Goal: Contribute content: Contribute content

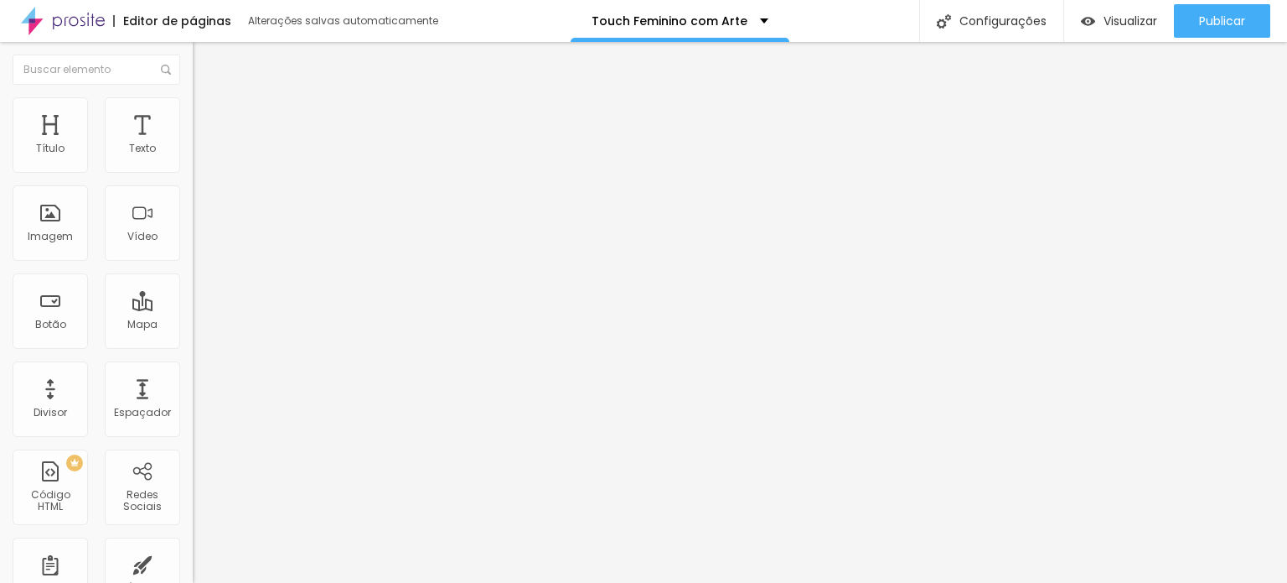
click at [193, 110] on li "Estilo" at bounding box center [289, 105] width 193 height 17
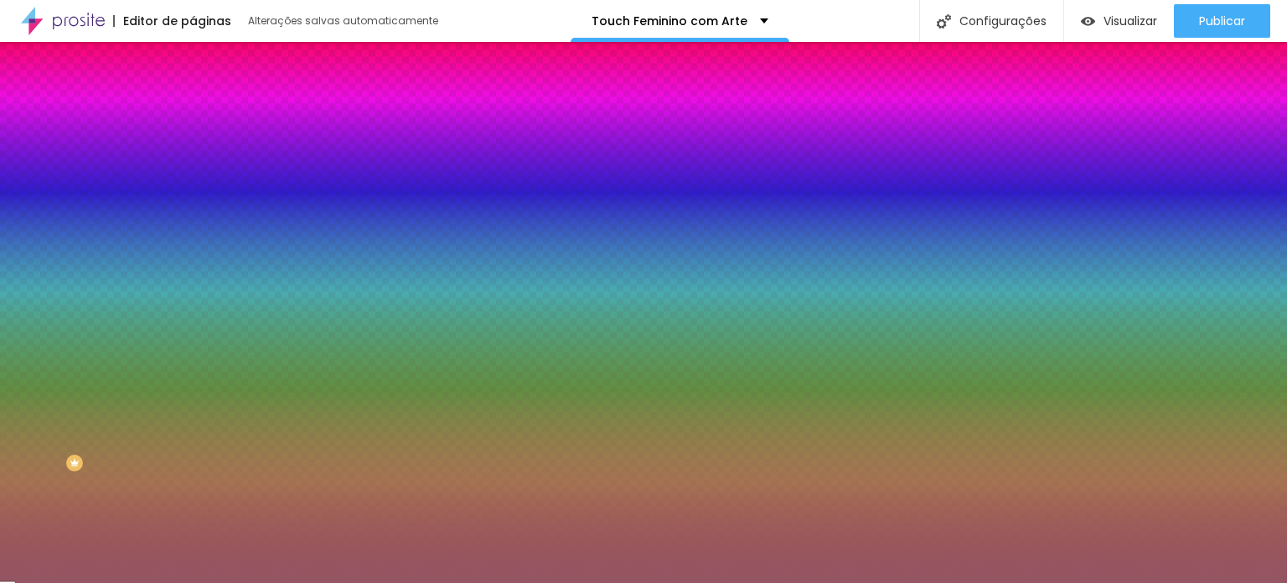
click at [193, 163] on input "#935663" at bounding box center [293, 168] width 201 height 17
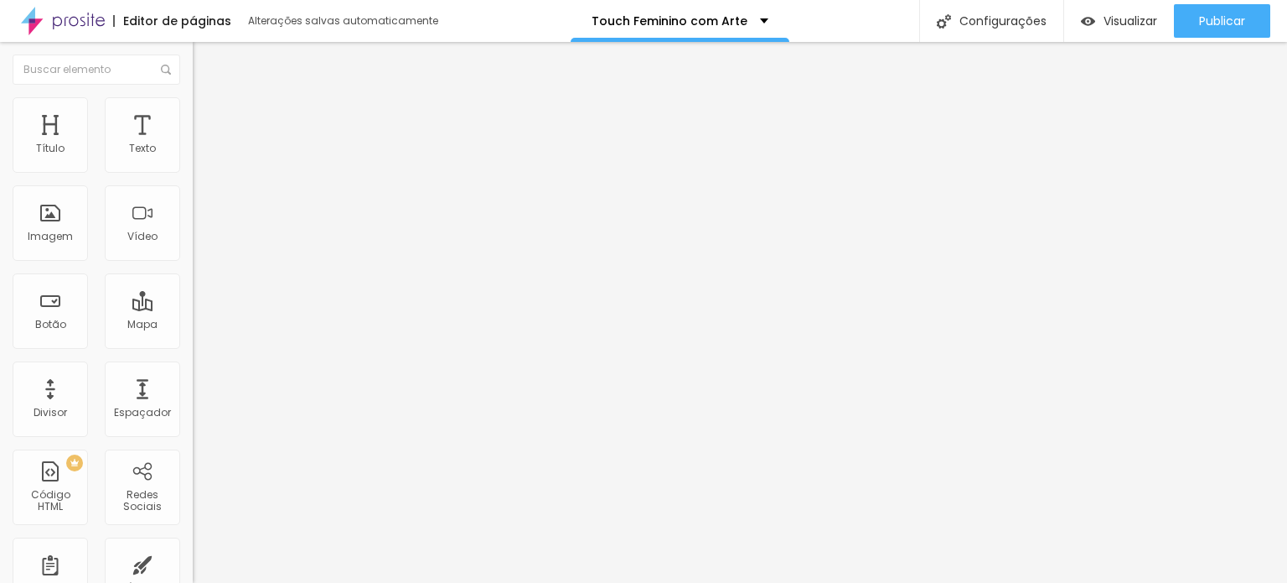
drag, startPoint x: 102, startPoint y: 110, endPoint x: 138, endPoint y: 145, distance: 50.4
click at [193, 111] on li "Estilo" at bounding box center [289, 105] width 193 height 17
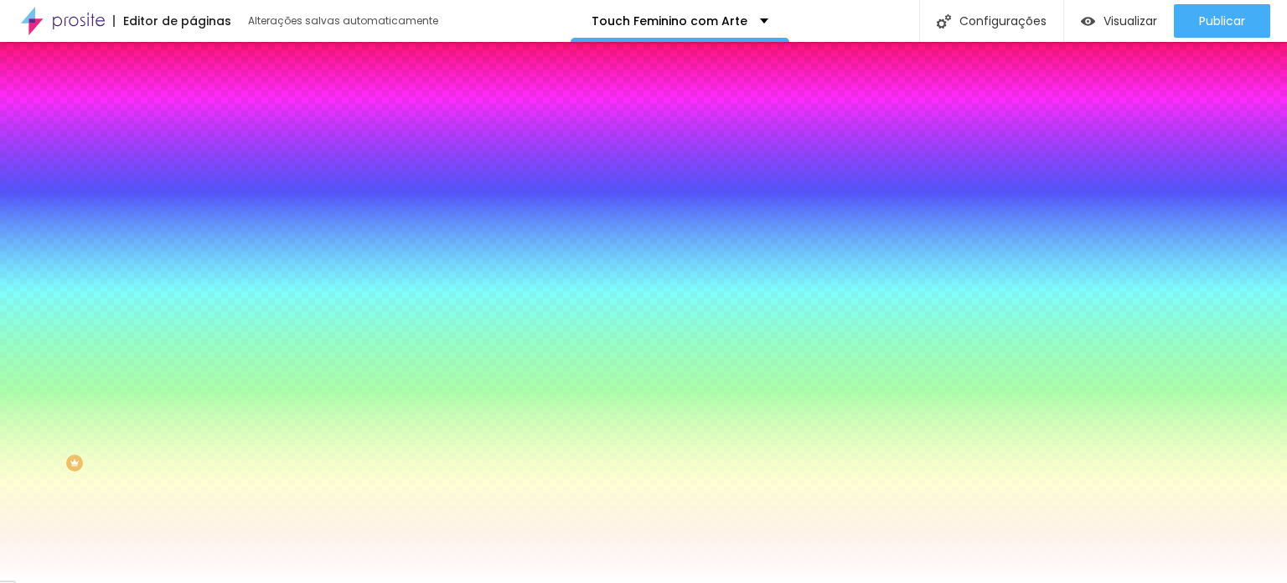
click at [193, 245] on input "#FFFFFF" at bounding box center [293, 236] width 201 height 17
paste input "935663"
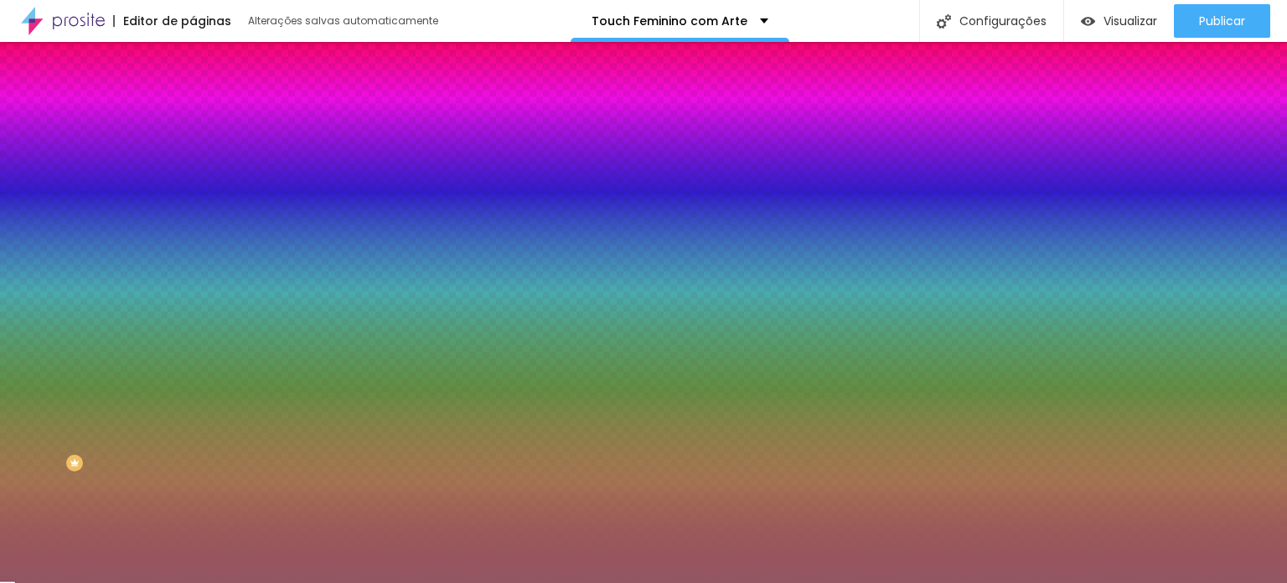
type input "#935663"
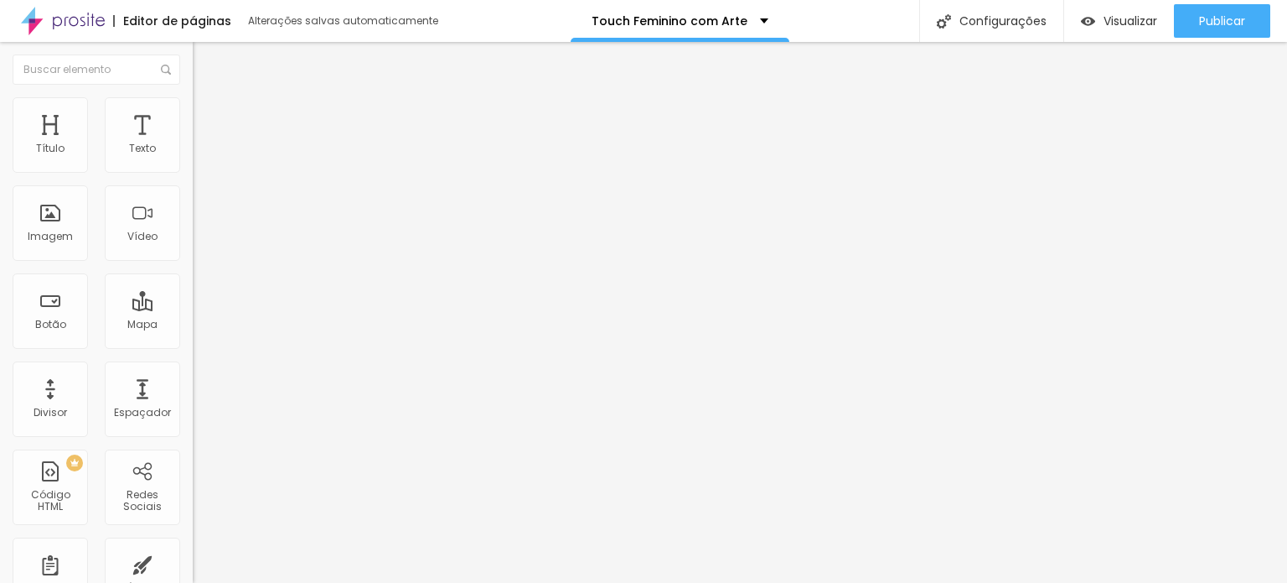
click at [193, 248] on button "button" at bounding box center [204, 239] width 23 height 18
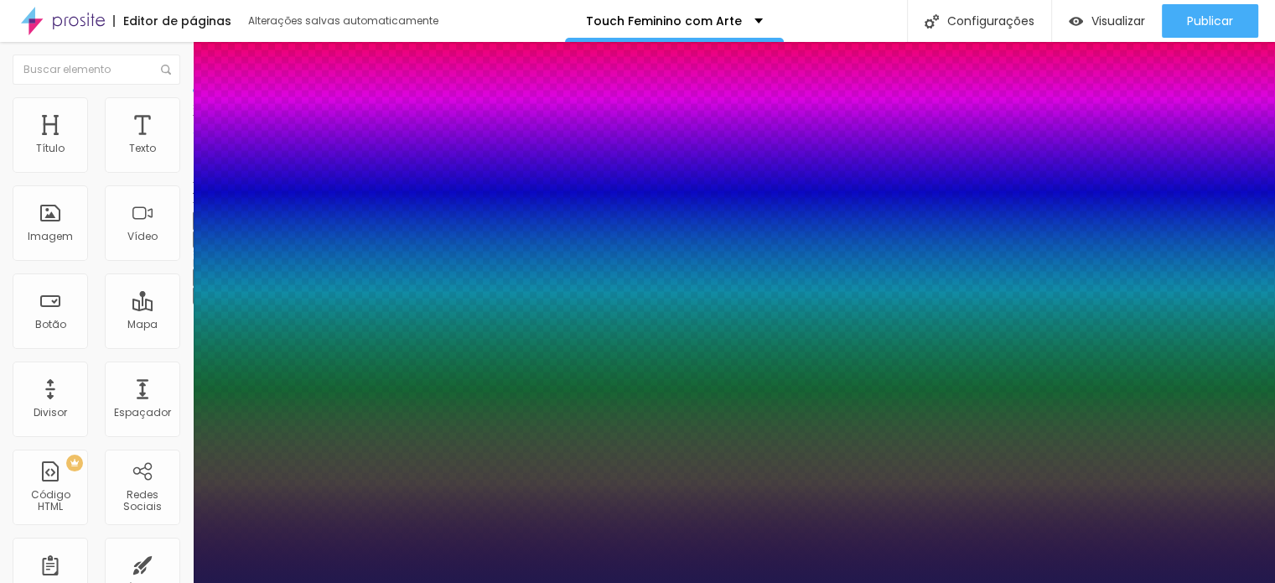
type input "1"
type input "19"
type input "1"
type input "20"
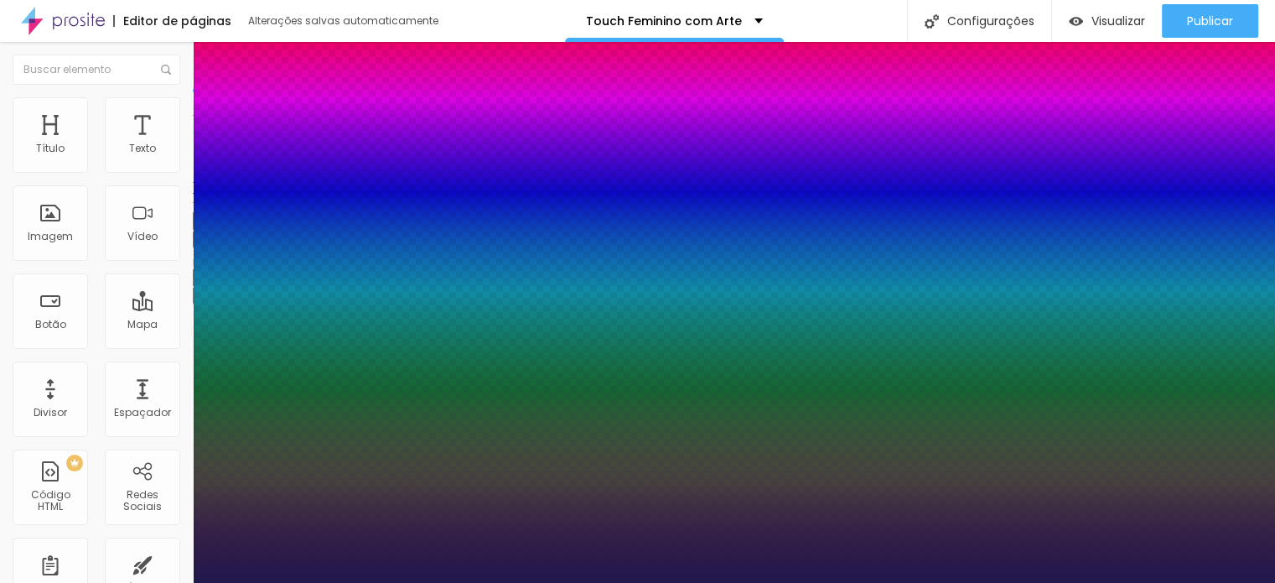
type input "20"
type input "1"
type input "31"
type input "1"
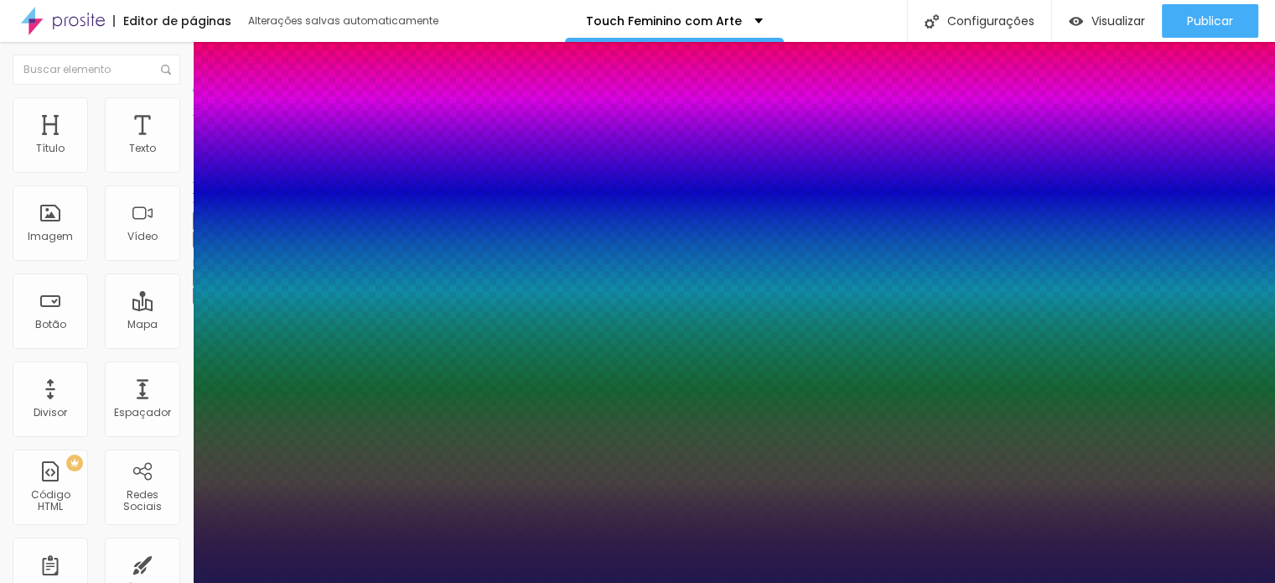
type input "33"
type input "1"
type input "39"
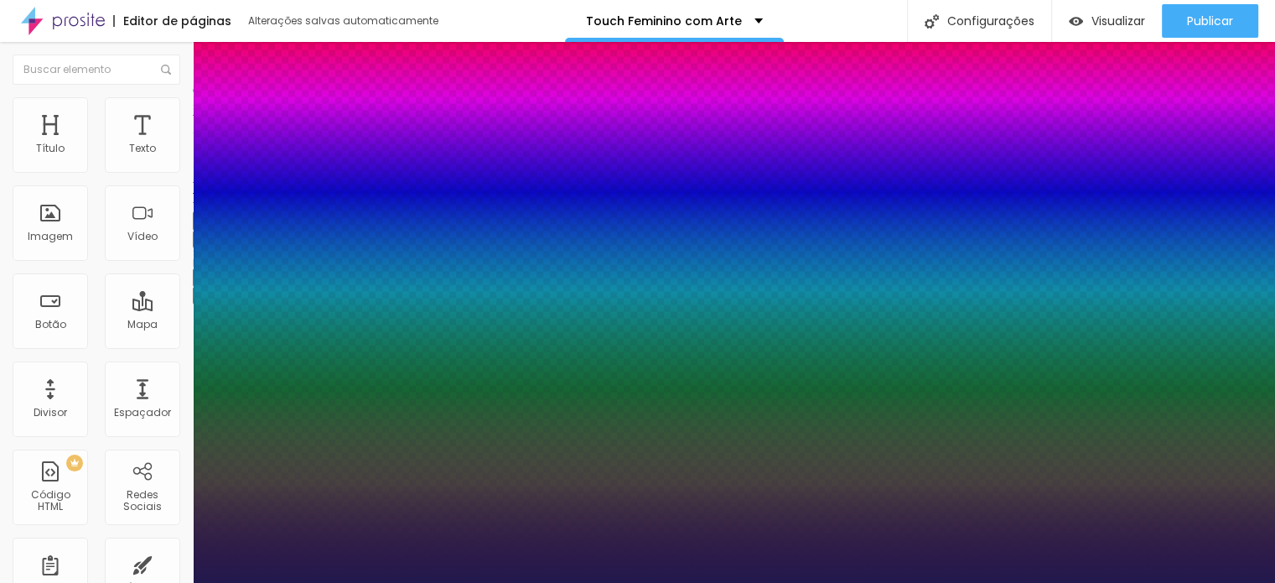
type input "1"
type input "43"
type input "1"
type input "44"
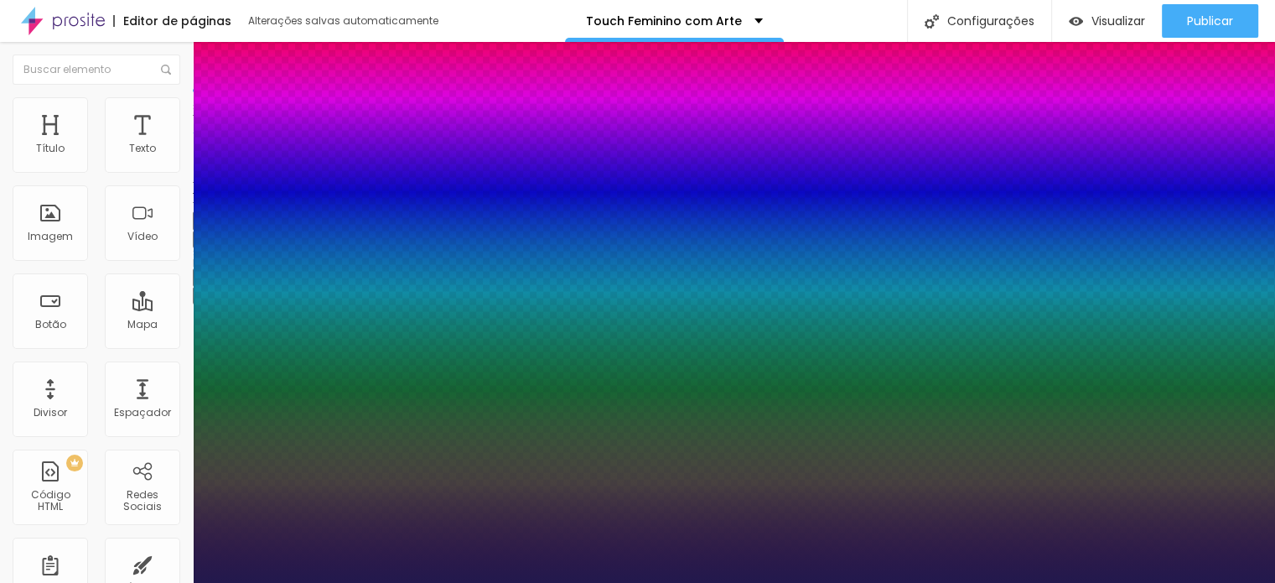
type input "44"
type input "1"
type input "45"
type input "1"
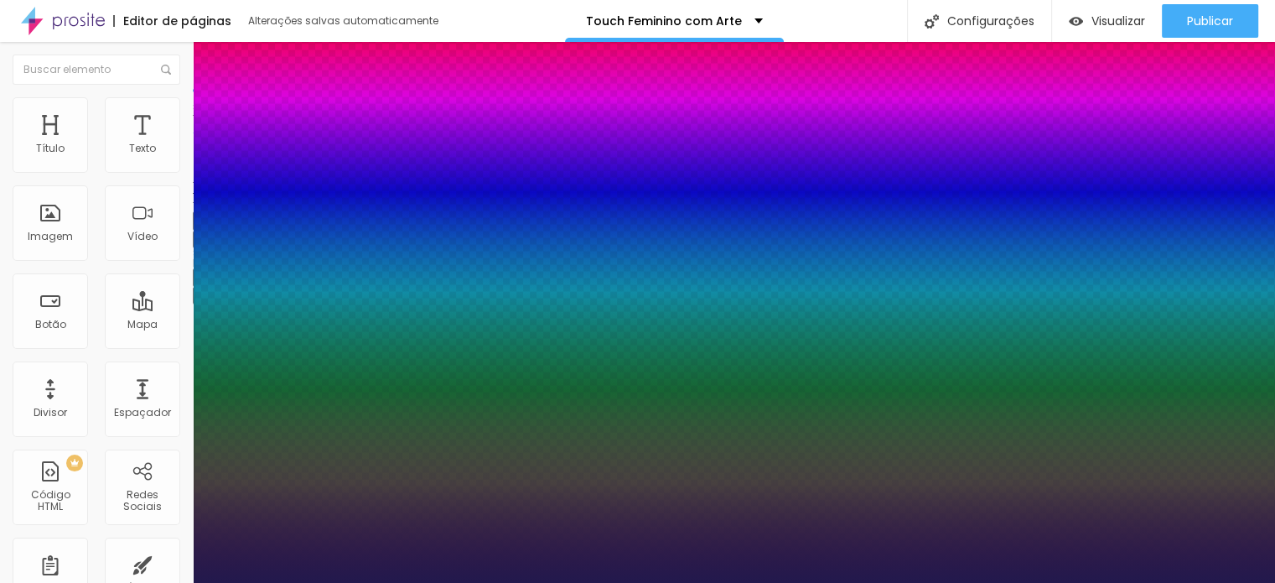
type input "46"
type input "1"
type input "47"
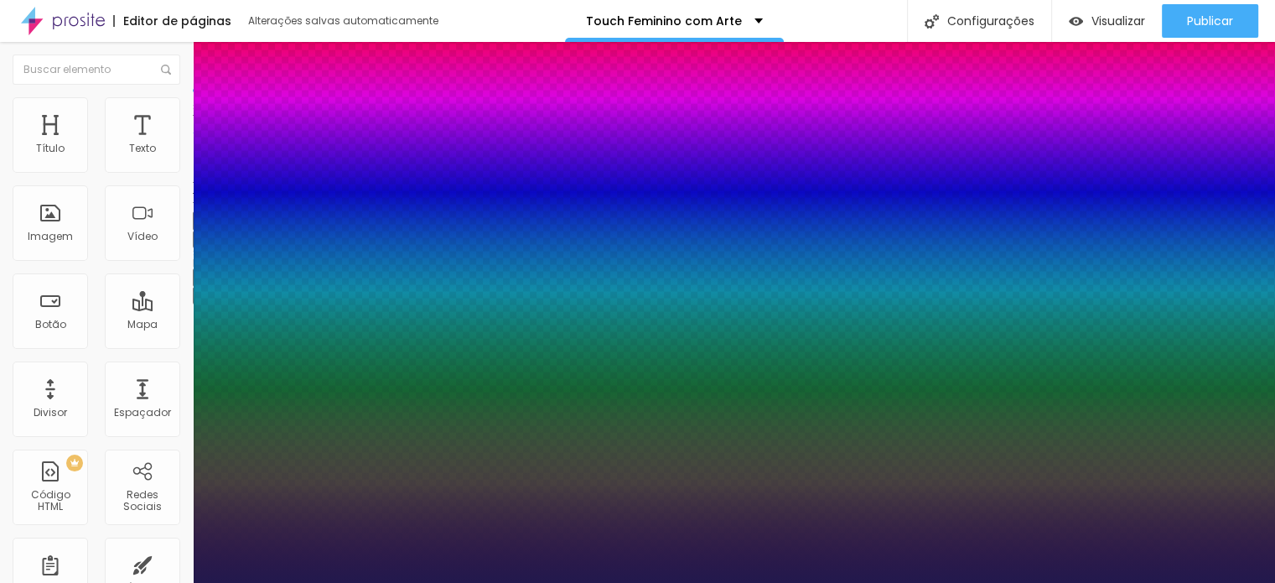
type input "1"
type input "45"
type input "1"
type input "44"
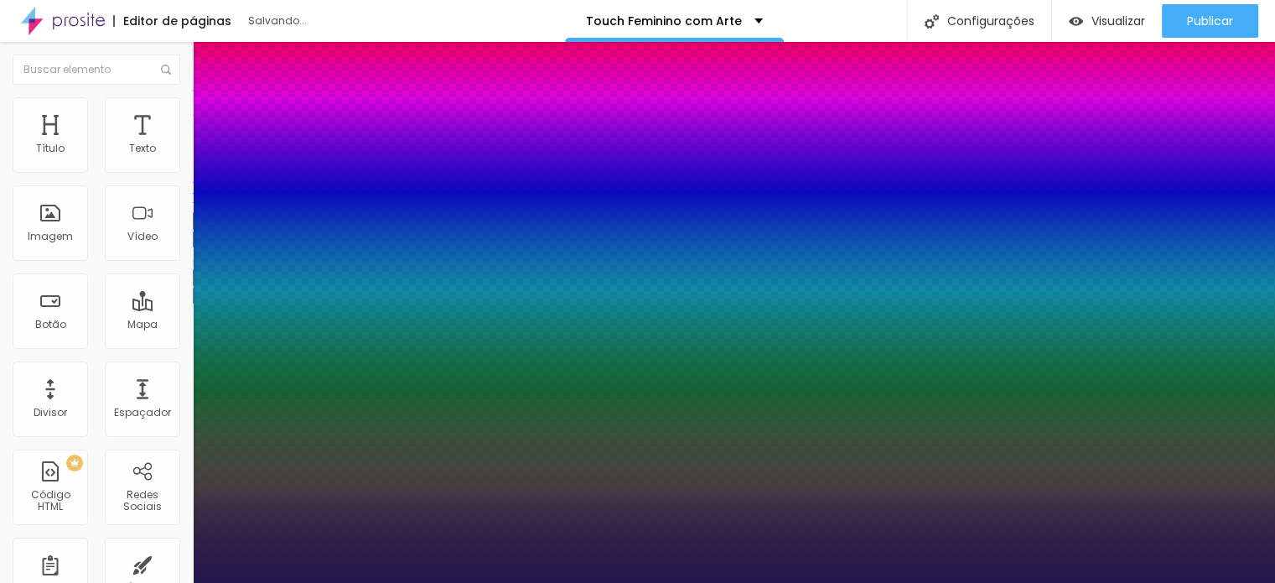
type input "44"
type input "1"
type input "43"
type input "1"
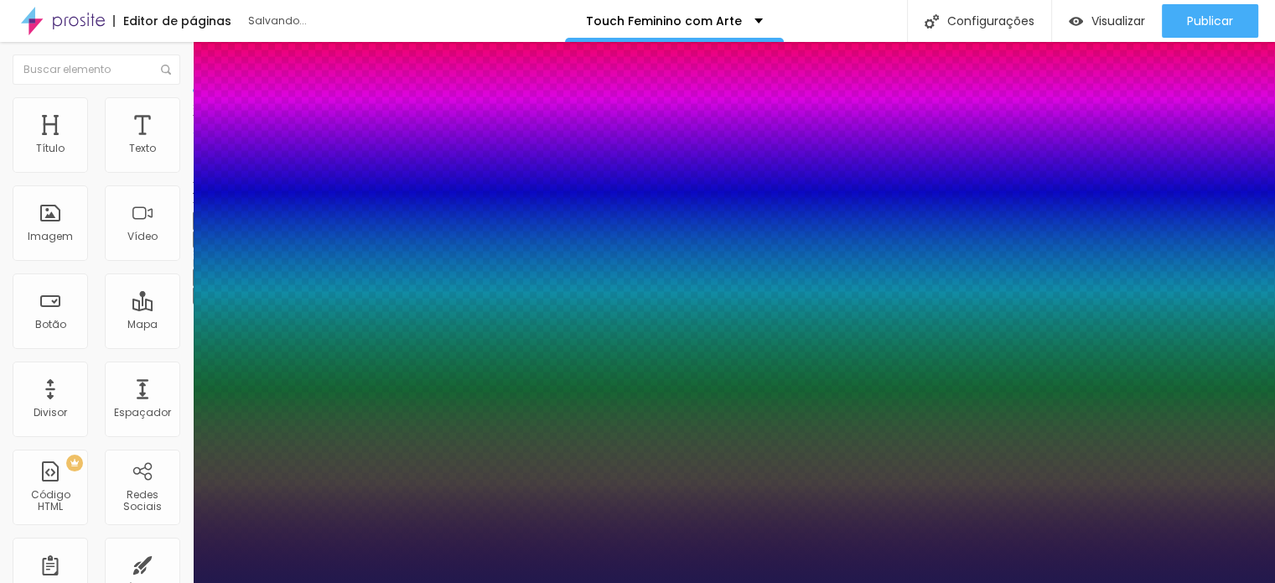
type input "47"
type input "1"
type input "51"
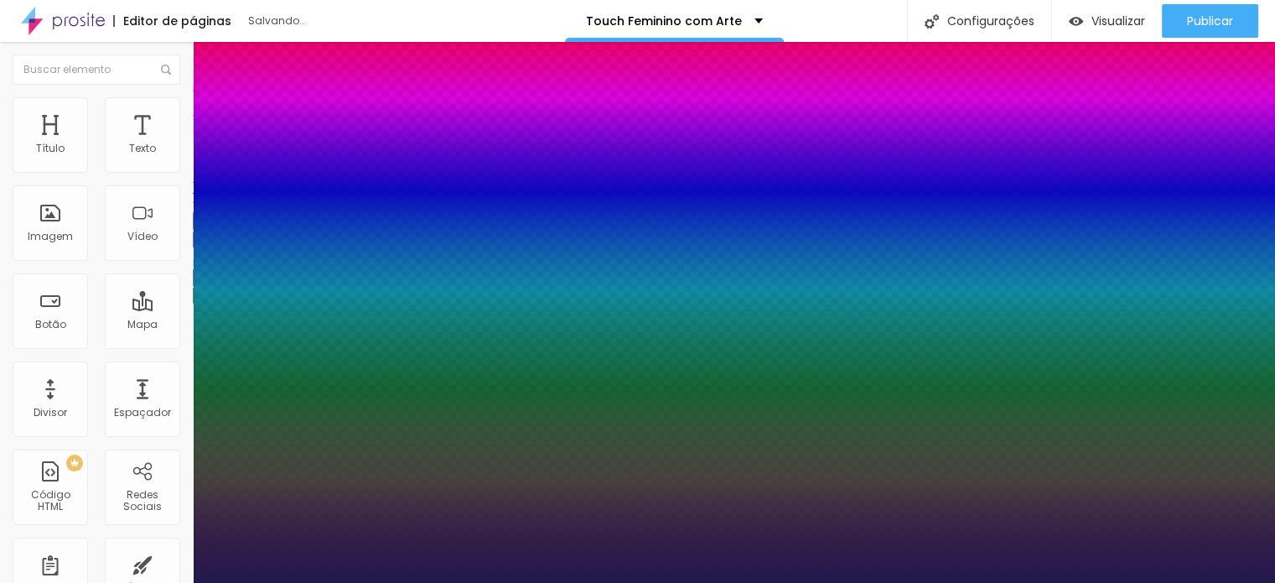
type input "1"
type input "50"
type input "1"
drag, startPoint x: 229, startPoint y: 475, endPoint x: 272, endPoint y: 479, distance: 42.9
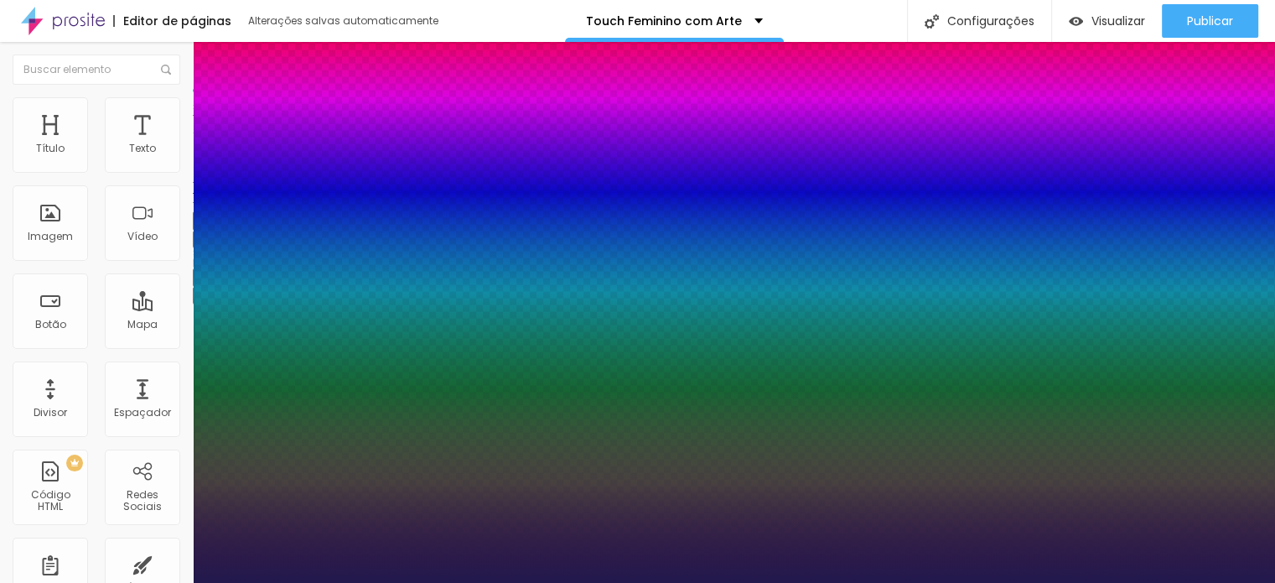
type input "50"
click at [794, 582] on div at bounding box center [637, 583] width 1275 height 0
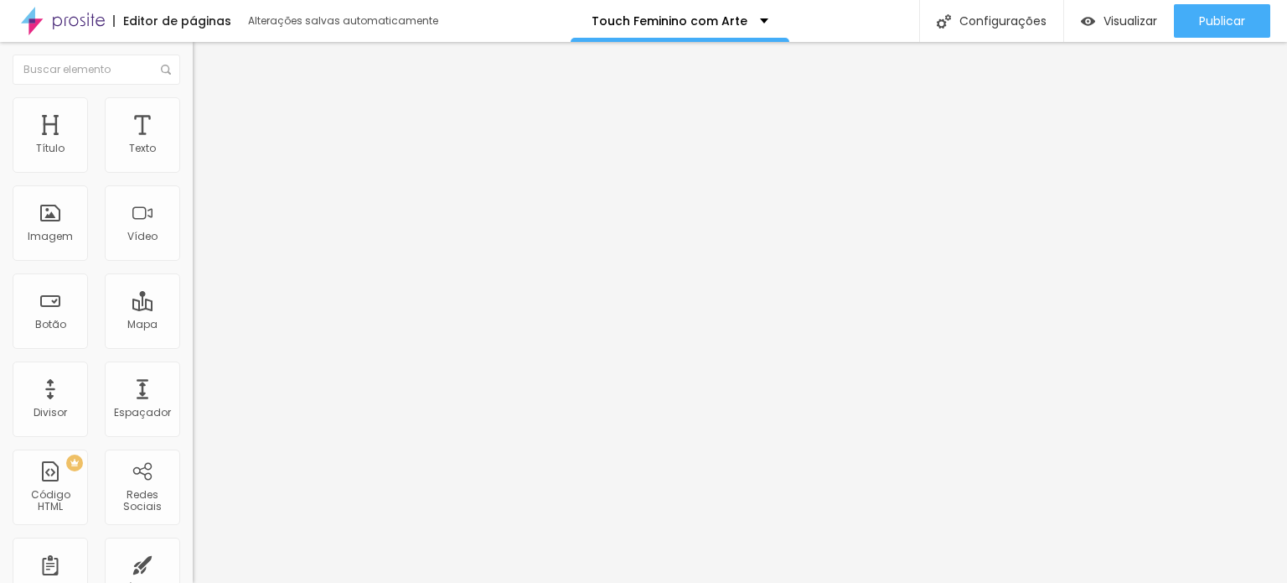
click at [199, 243] on icon "button" at bounding box center [204, 238] width 10 height 10
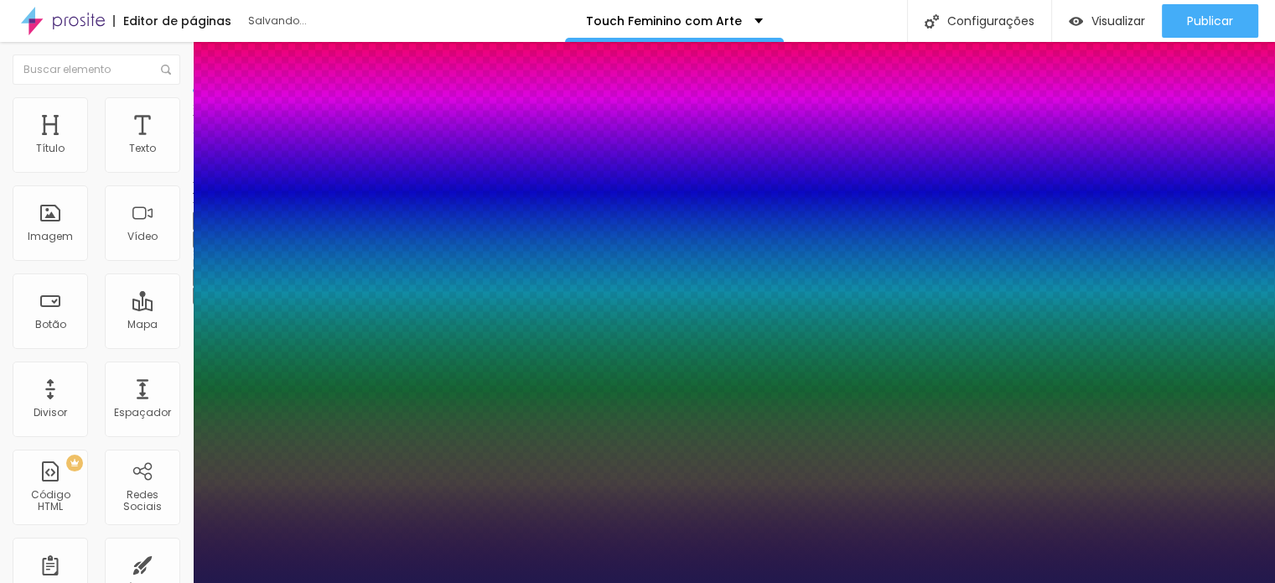
type input "1"
type input "48"
type input "1"
type input "43"
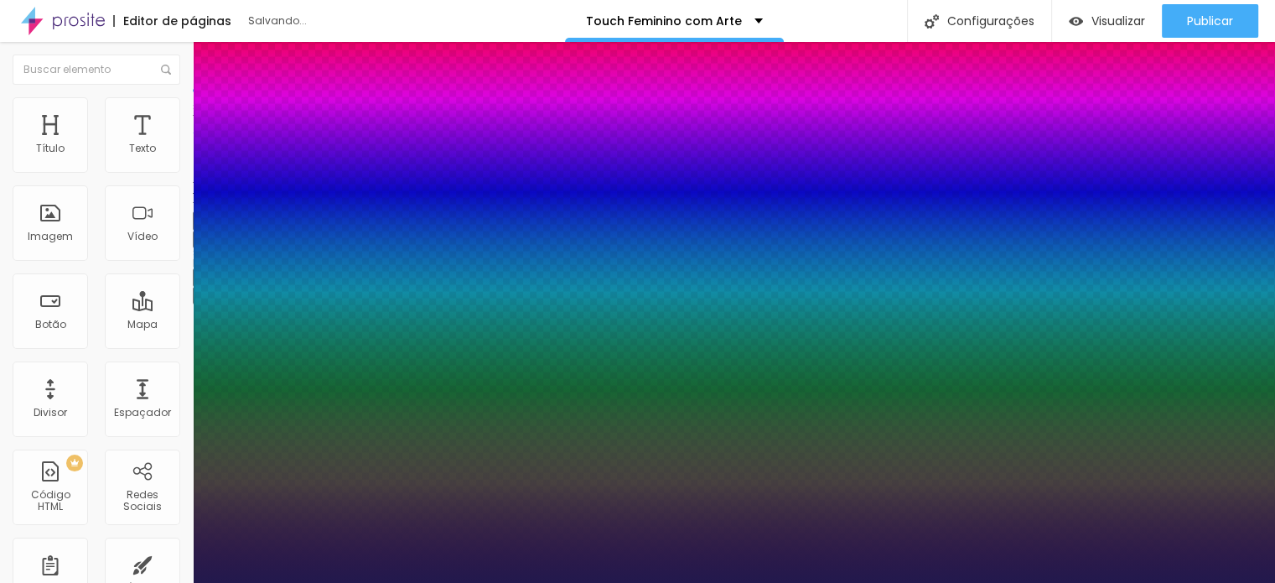
type input "43"
type input "1"
type input "40"
type input "1"
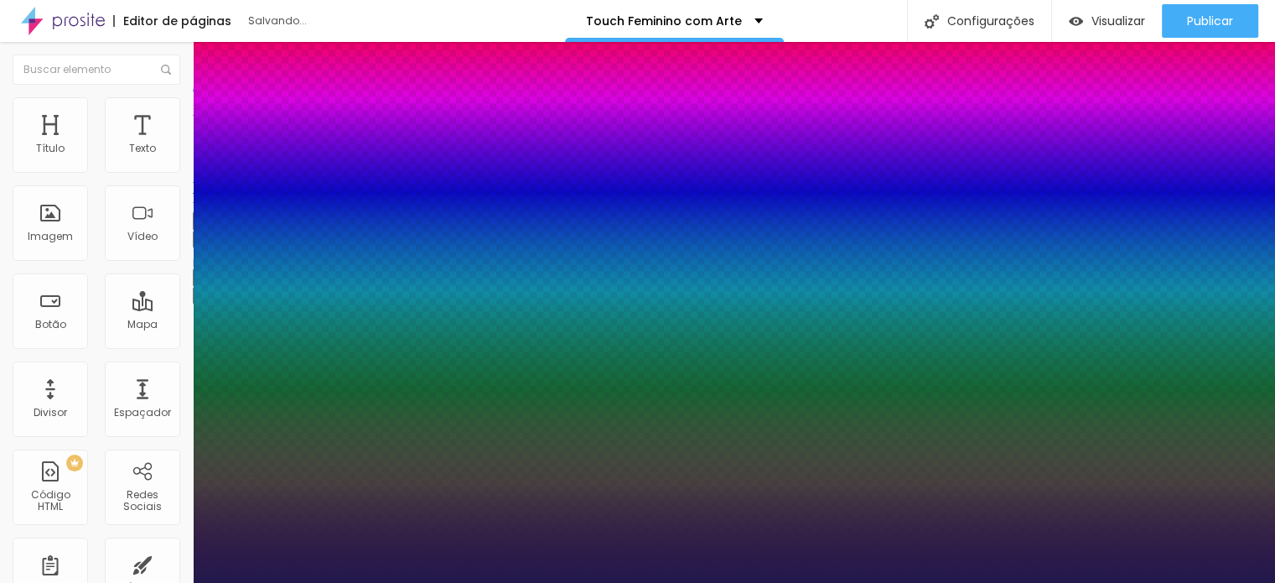
type input "31"
type input "1"
type input "24"
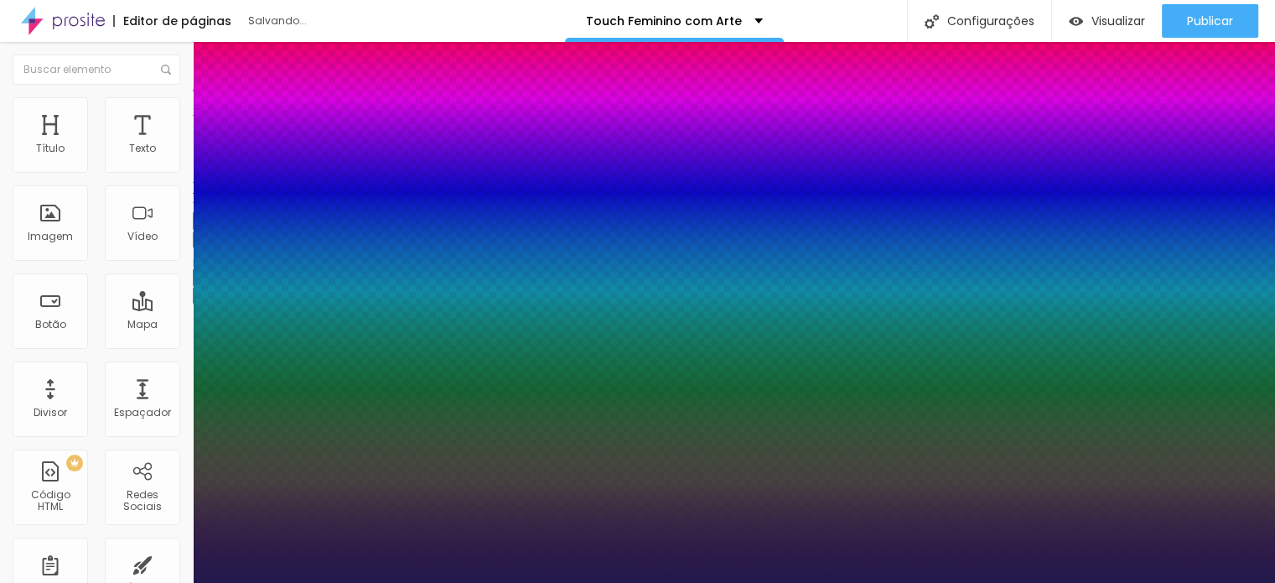
type input "1"
type input "23"
type input "1"
type input "22"
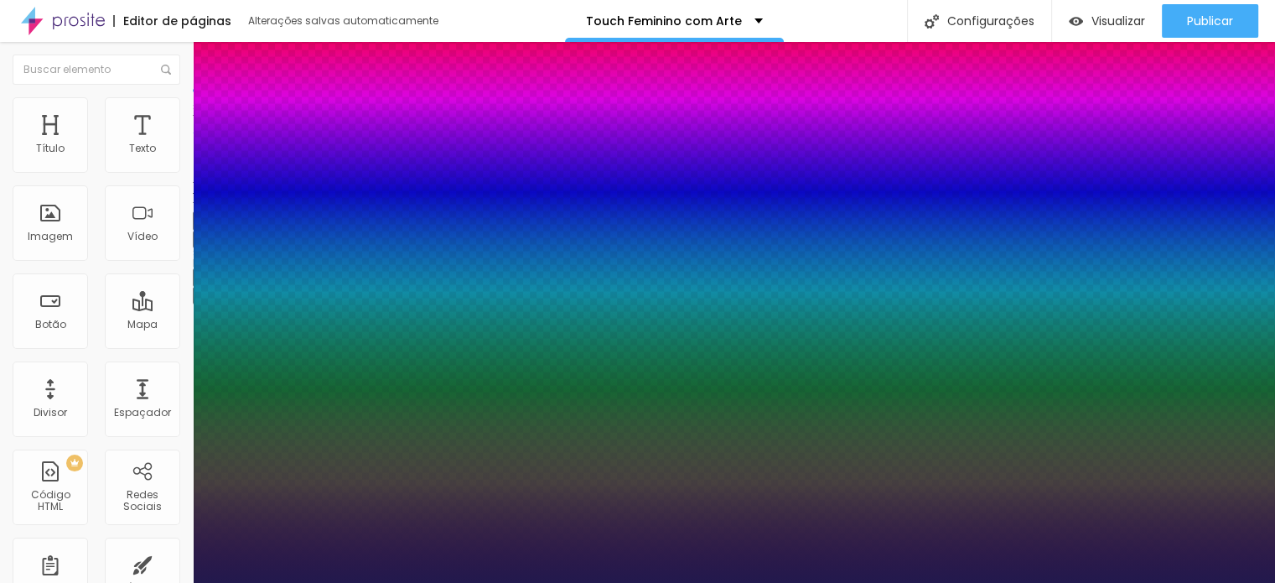
type input "22"
type input "1"
type input "21"
type input "1"
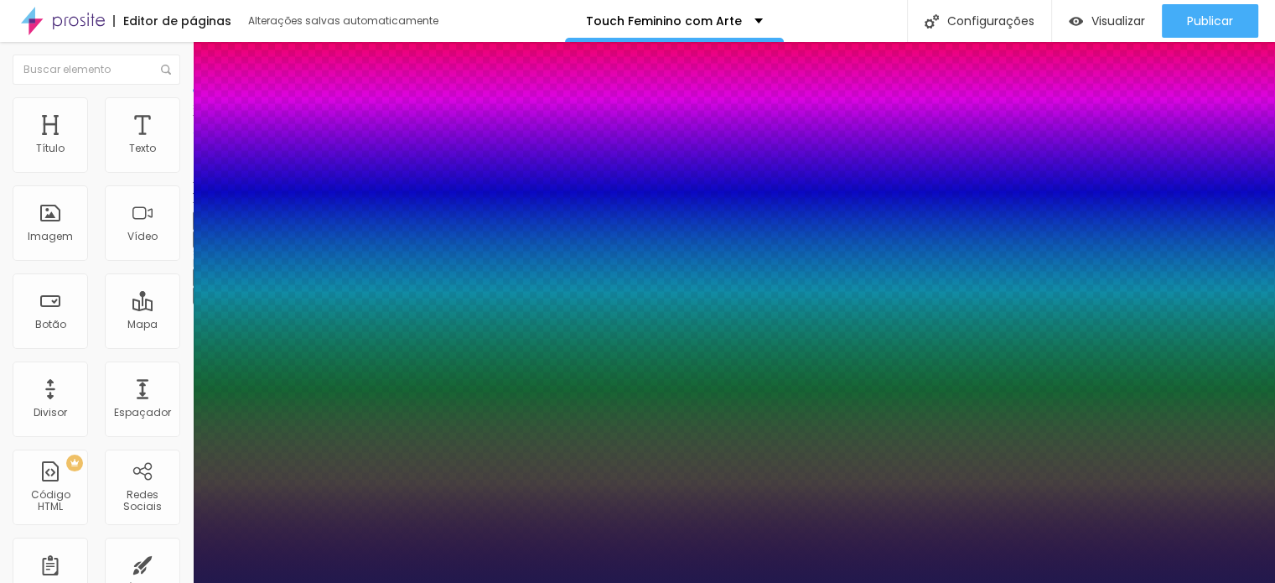
type input "22"
type input "1"
type input "23"
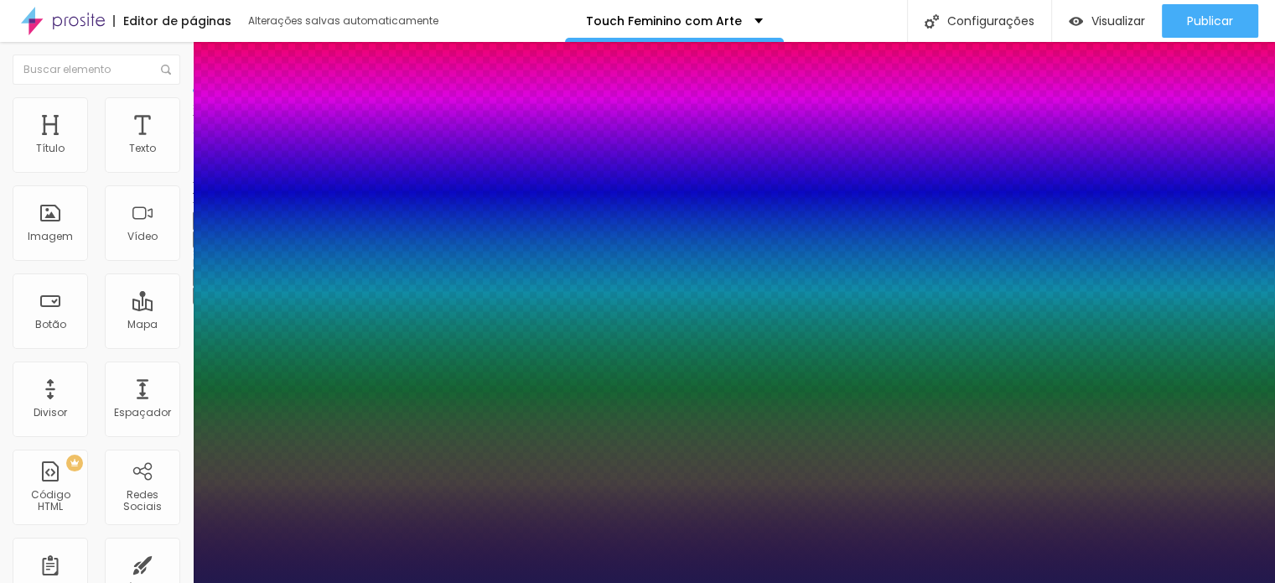
type input "1"
type input "24"
type input "1"
drag, startPoint x: 272, startPoint y: 472, endPoint x: 239, endPoint y: 469, distance: 32.9
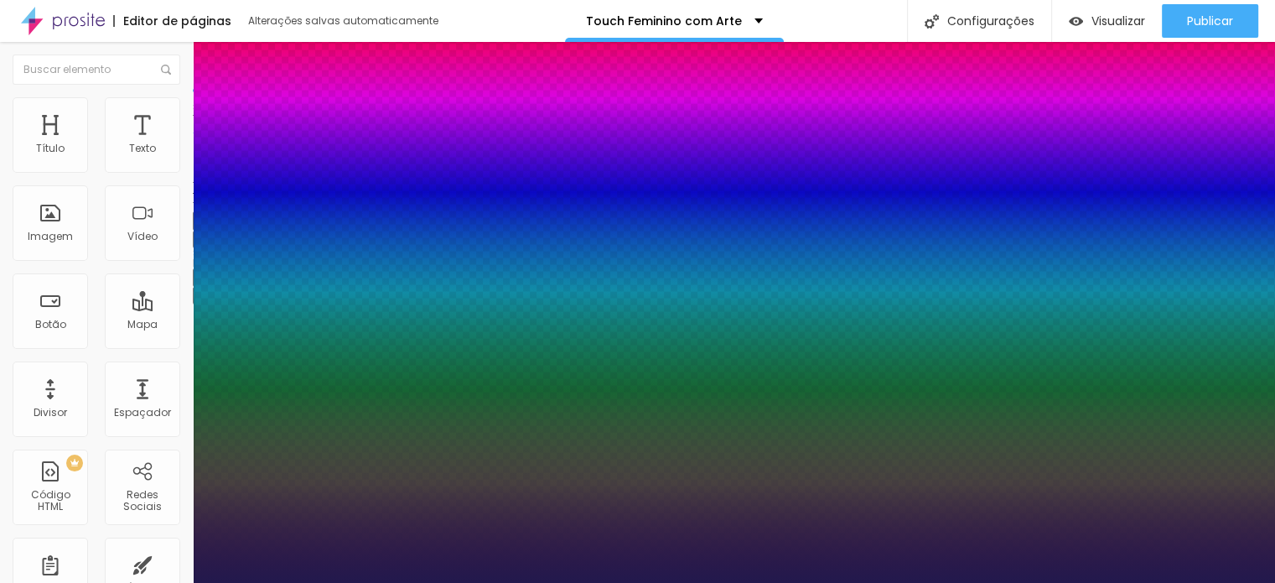
type input "24"
click at [798, 582] on div at bounding box center [637, 583] width 1275 height 0
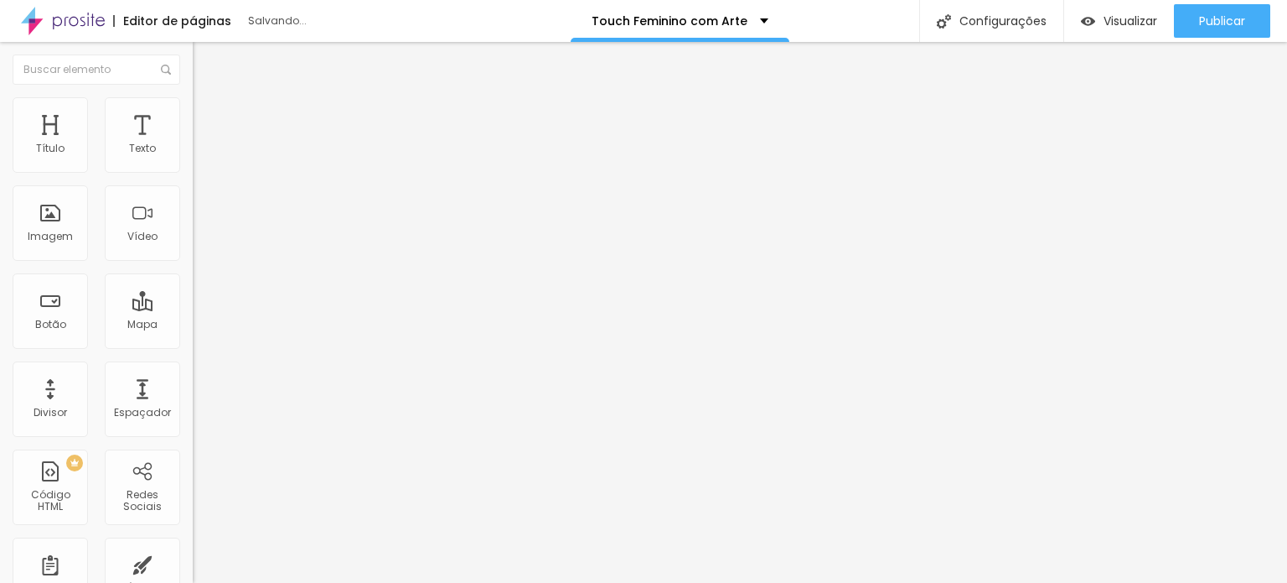
click at [193, 144] on span "Trocar imagem" at bounding box center [238, 137] width 91 height 14
drag, startPoint x: 169, startPoint y: 243, endPoint x: 239, endPoint y: 239, distance: 69.7
click at [193, 144] on span "Adicionar imagem" at bounding box center [247, 137] width 108 height 14
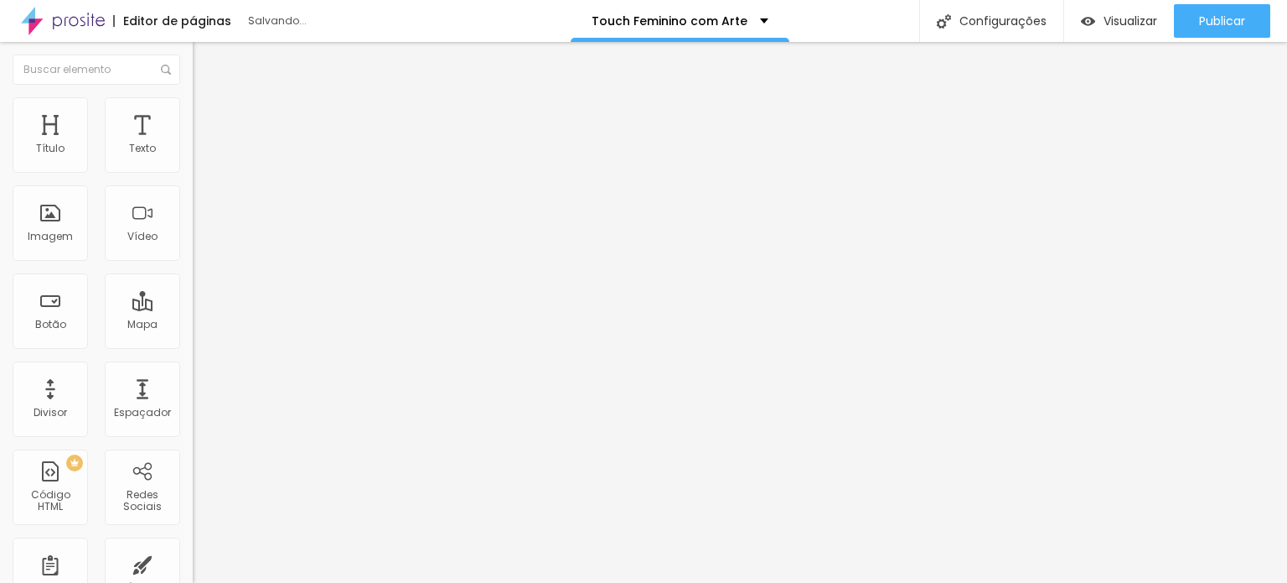
drag, startPoint x: 100, startPoint y: 100, endPoint x: 139, endPoint y: 146, distance: 60.6
click at [193, 100] on img at bounding box center [200, 104] width 15 height 15
type input "95"
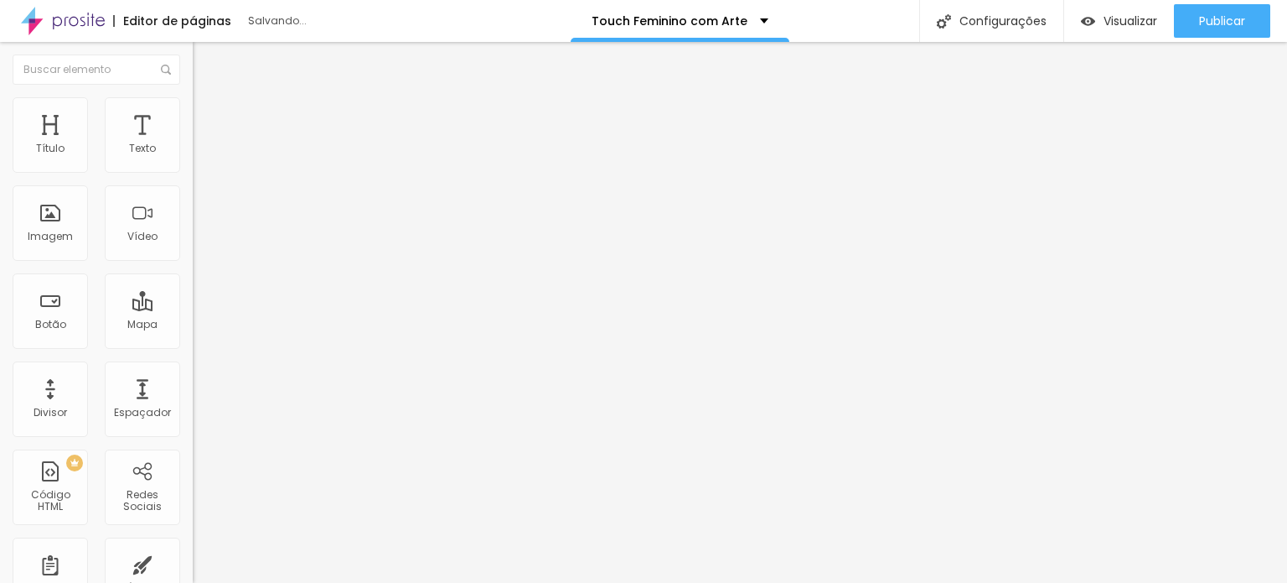
type input "95"
type input "90"
type input "85"
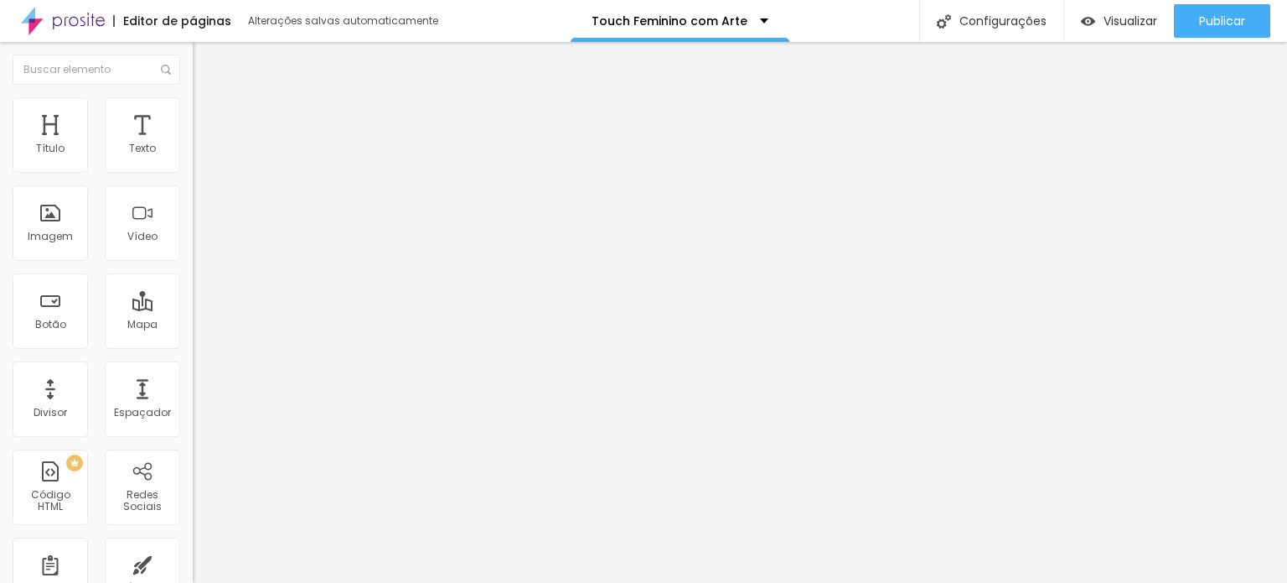
type input "80"
drag, startPoint x: 174, startPoint y: 180, endPoint x: 168, endPoint y: 190, distance: 11.6
type input "80"
click at [193, 172] on input "range" at bounding box center [247, 164] width 108 height 13
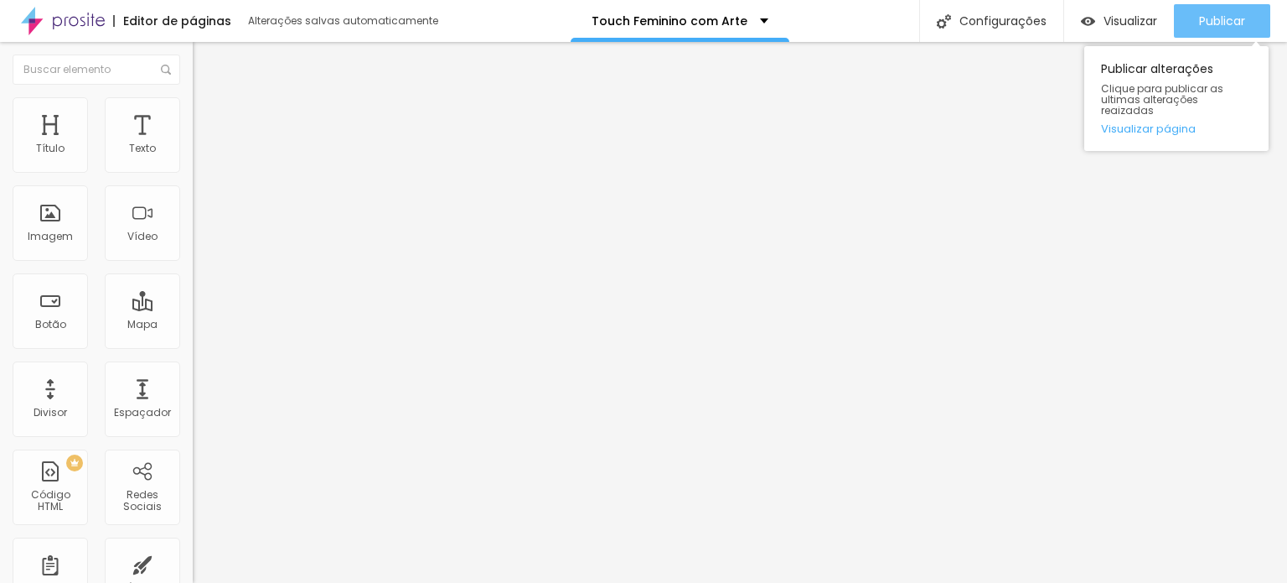
click at [1247, 24] on button "Publicar" at bounding box center [1222, 21] width 96 height 34
click at [1220, 14] on span "Publicar" at bounding box center [1222, 20] width 46 height 13
